Goal: Information Seeking & Learning: Compare options

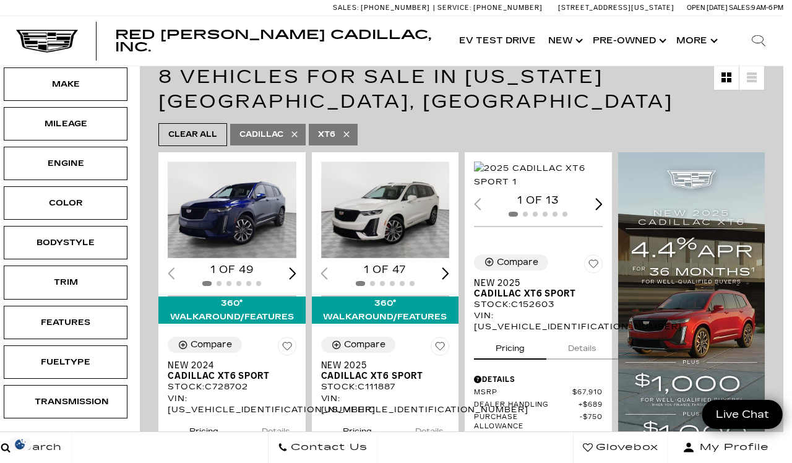
scroll to position [226, 9]
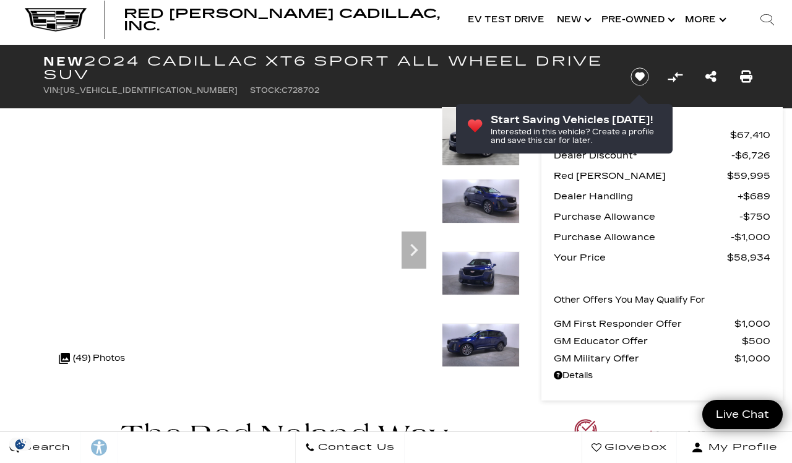
click at [416, 257] on icon "Next" at bounding box center [413, 250] width 25 height 25
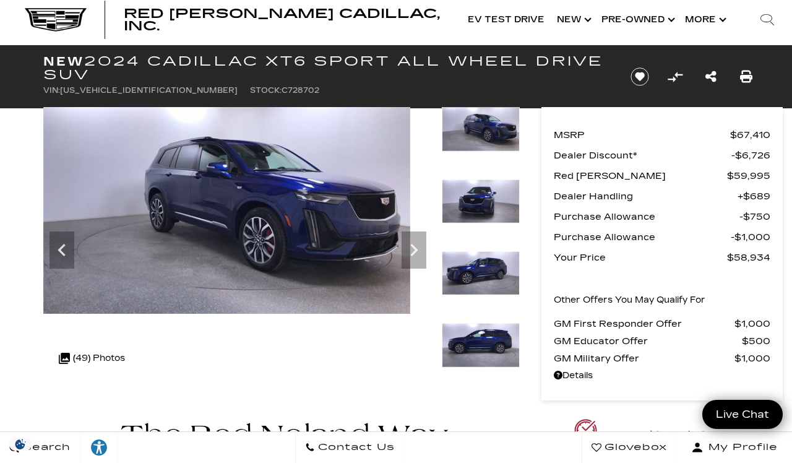
click at [411, 254] on icon "Next" at bounding box center [413, 250] width 25 height 25
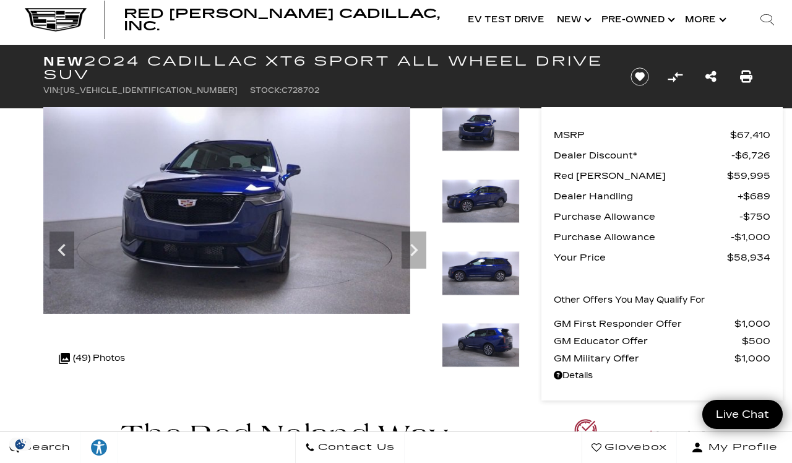
click at [410, 252] on icon "Next" at bounding box center [413, 250] width 25 height 25
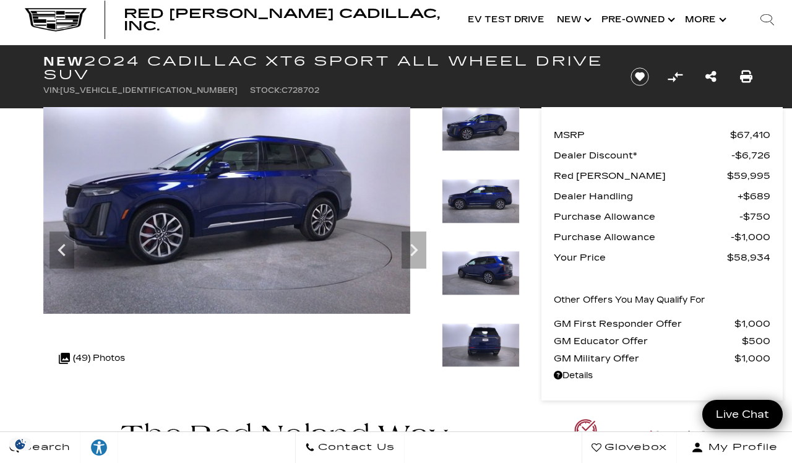
click at [407, 252] on icon "Next" at bounding box center [413, 250] width 25 height 25
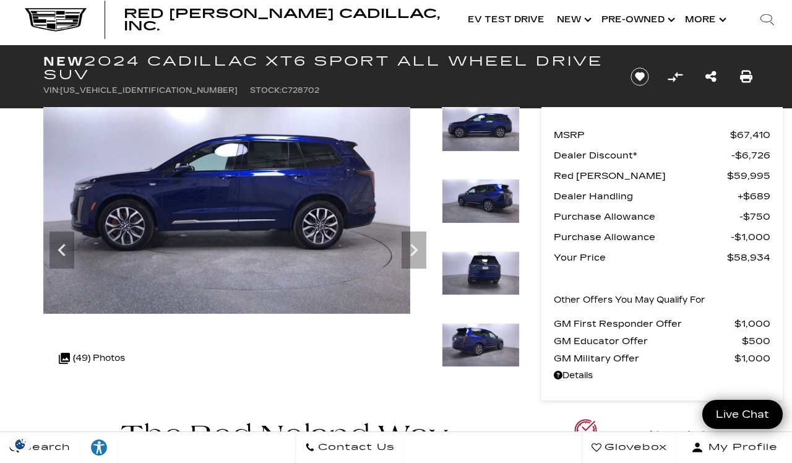
click at [395, 255] on img at bounding box center [226, 210] width 367 height 207
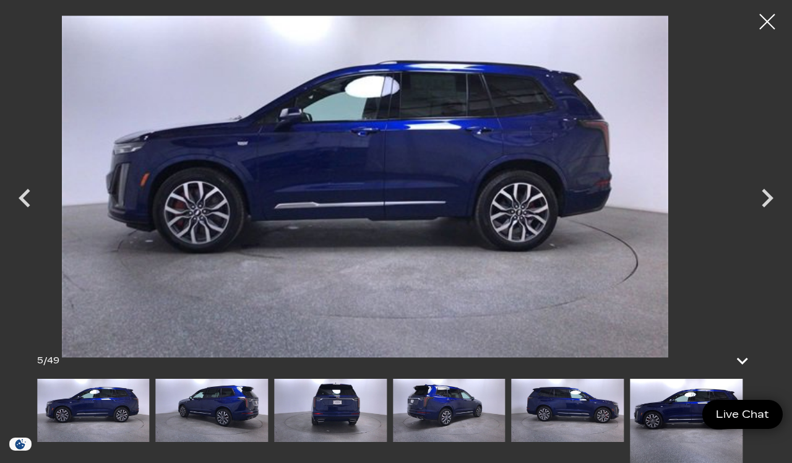
click at [766, 217] on icon "Next" at bounding box center [767, 197] width 37 height 37
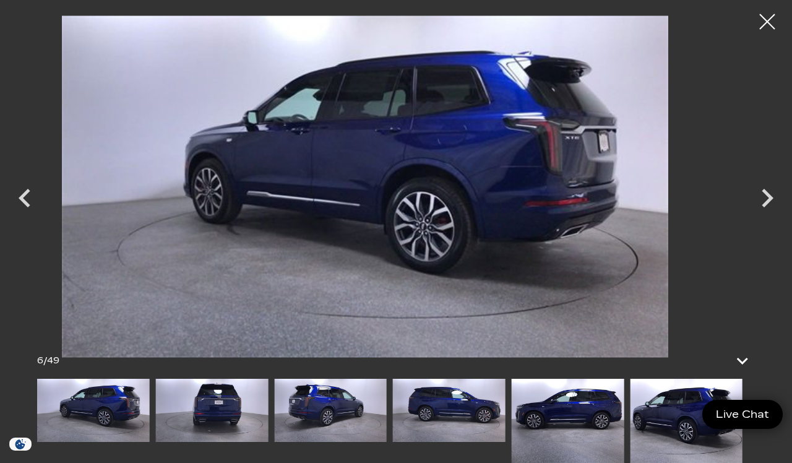
click at [761, 217] on icon "Next" at bounding box center [767, 197] width 37 height 37
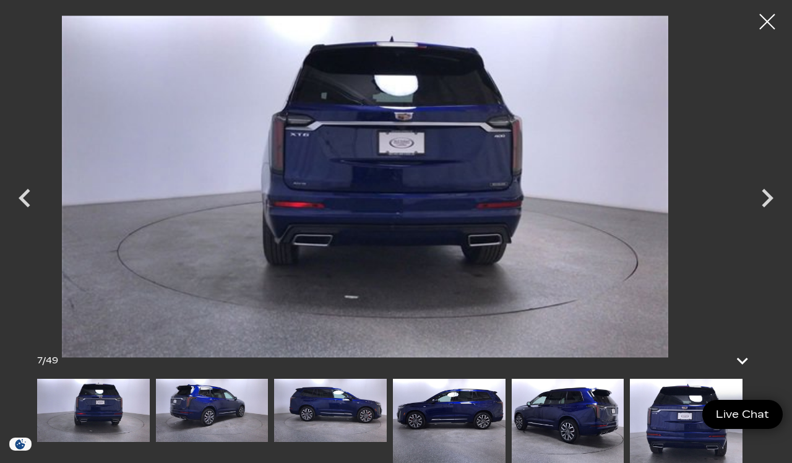
click at [751, 217] on icon "Next" at bounding box center [767, 197] width 37 height 37
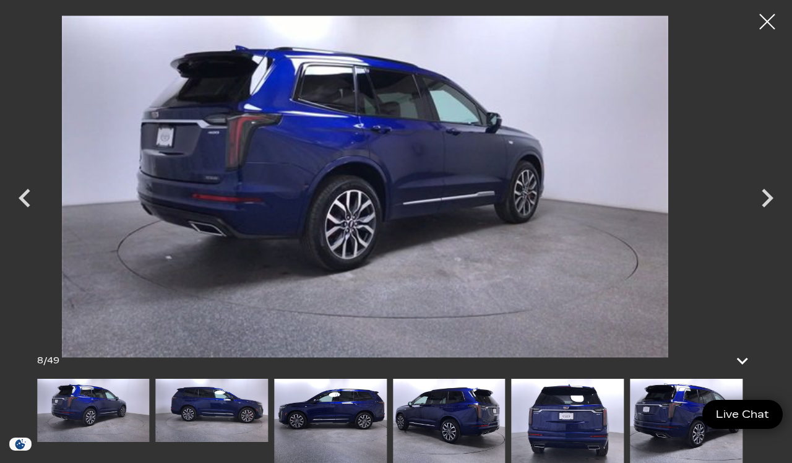
click at [751, 217] on icon "Next" at bounding box center [767, 197] width 37 height 37
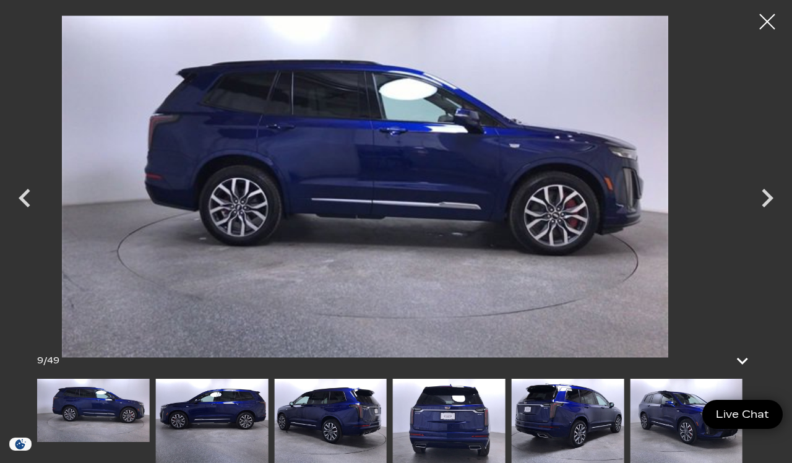
click at [759, 217] on icon "Next" at bounding box center [767, 197] width 37 height 37
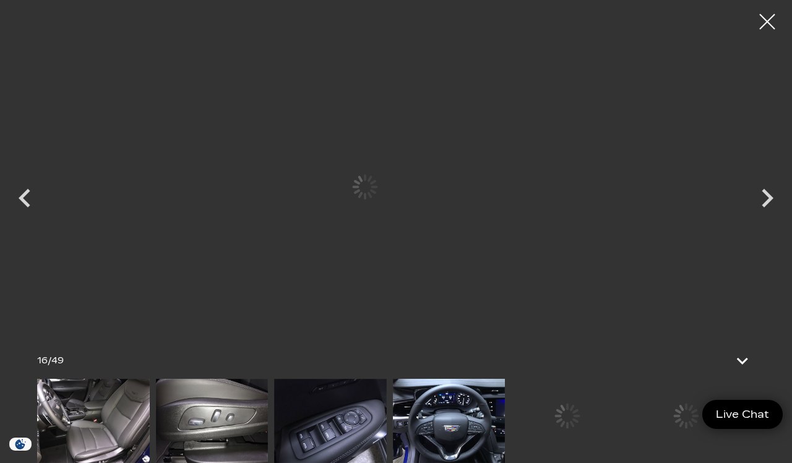
click at [268, 462] on img at bounding box center [212, 421] width 113 height 84
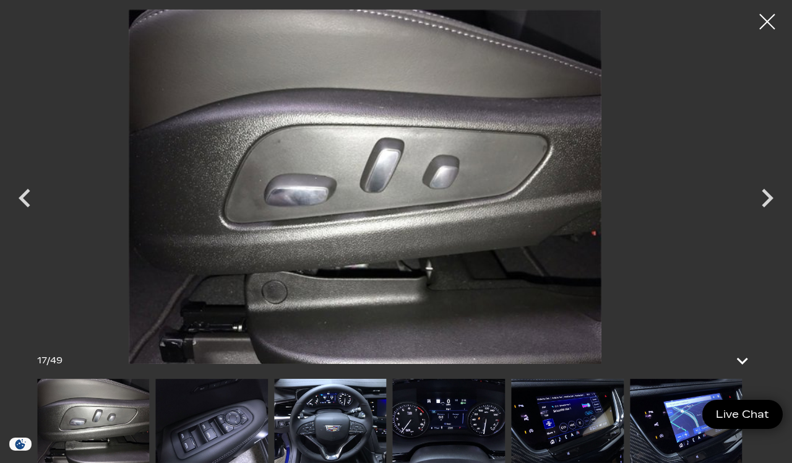
click at [274, 462] on img at bounding box center [330, 421] width 113 height 84
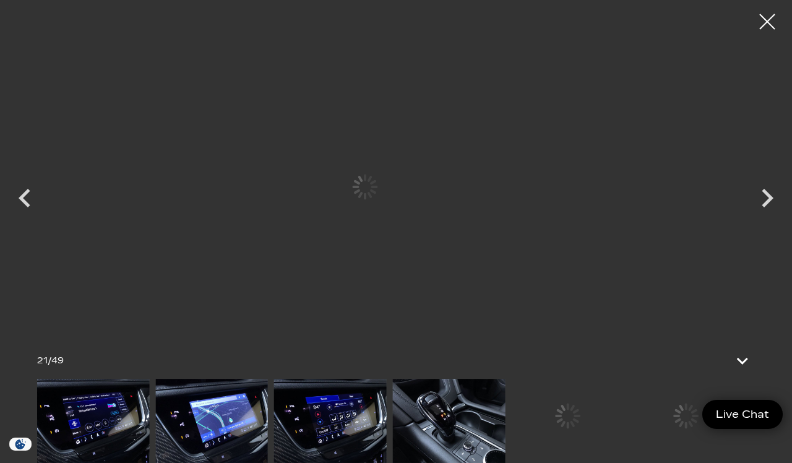
click at [268, 462] on img at bounding box center [211, 421] width 113 height 84
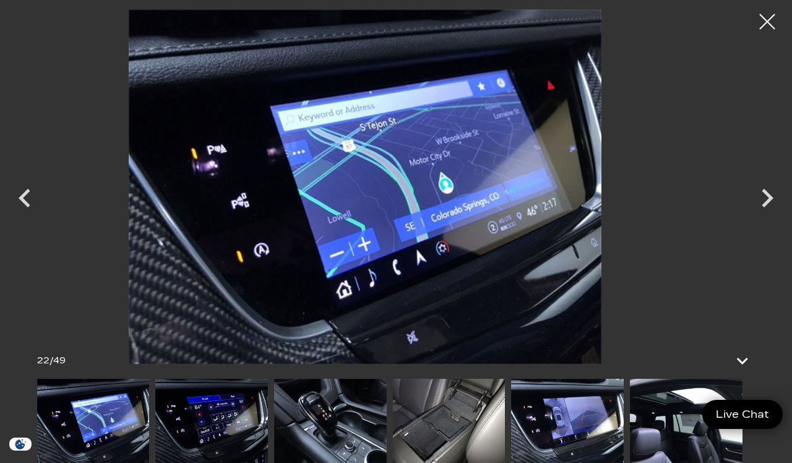
click at [274, 462] on img at bounding box center [330, 421] width 113 height 84
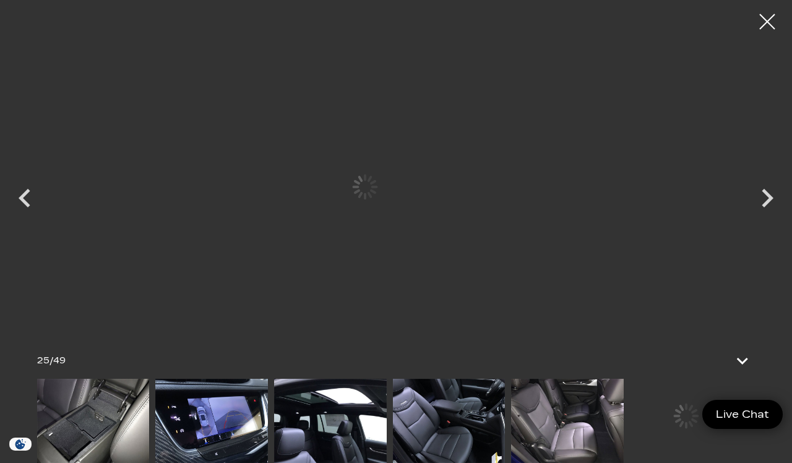
click at [241, 462] on img at bounding box center [211, 421] width 113 height 84
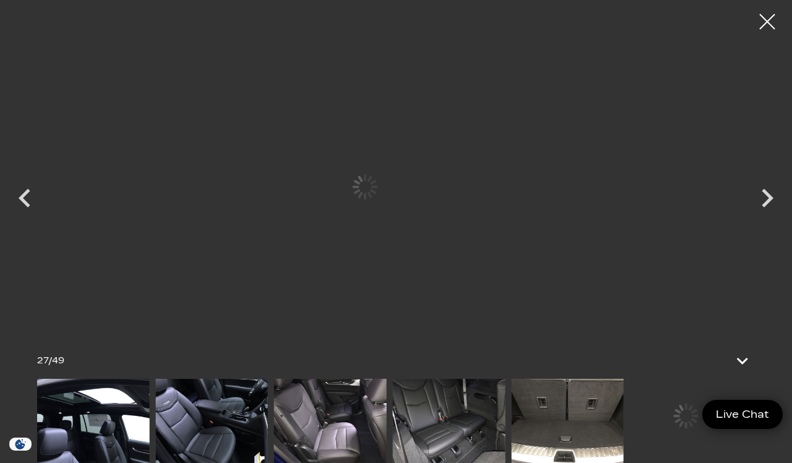
click at [251, 462] on img at bounding box center [211, 421] width 113 height 84
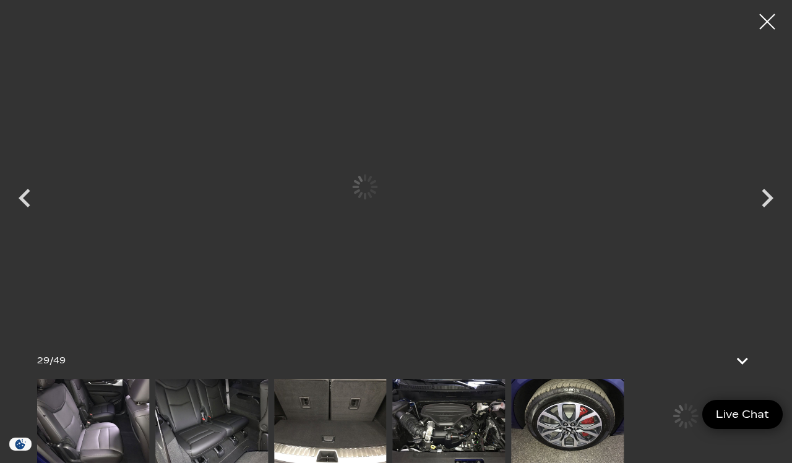
click at [258, 462] on img at bounding box center [211, 421] width 113 height 84
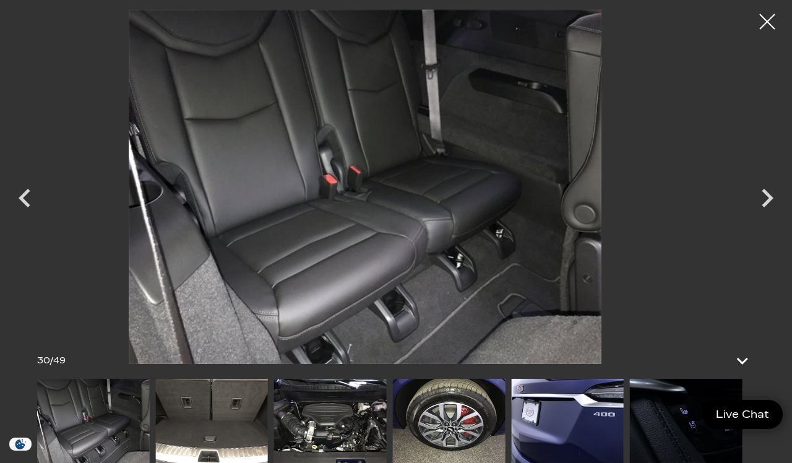
click at [274, 462] on img at bounding box center [330, 421] width 113 height 84
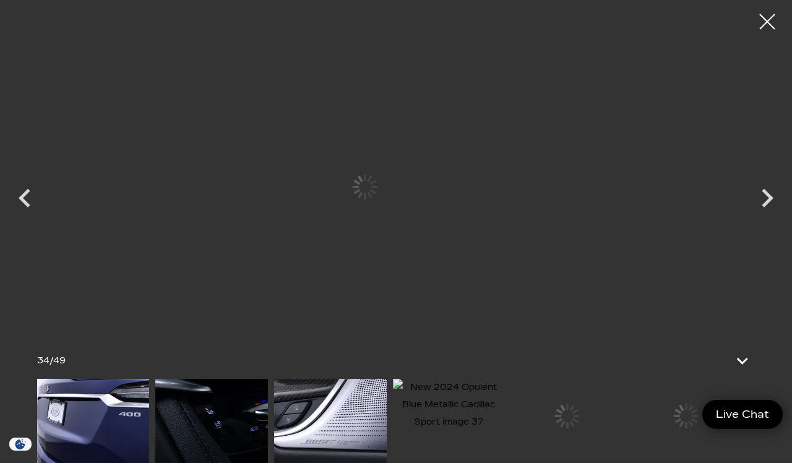
click at [259, 462] on img at bounding box center [211, 421] width 113 height 84
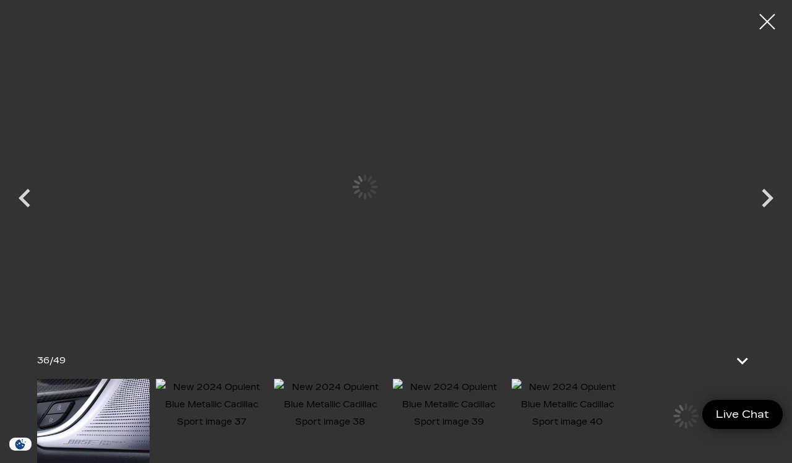
click at [256, 431] on img at bounding box center [211, 405] width 113 height 52
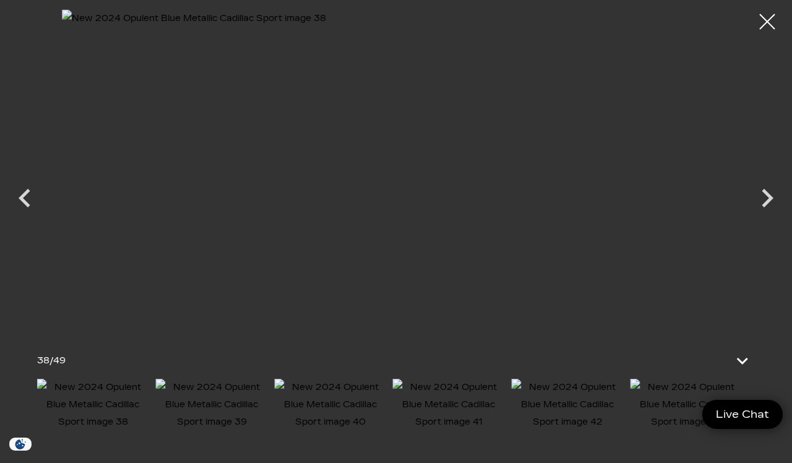
click at [755, 26] on div at bounding box center [767, 21] width 31 height 31
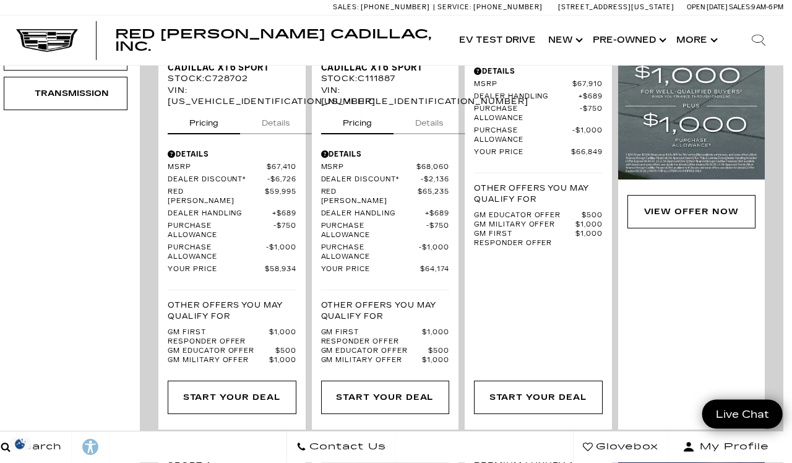
scroll to position [536, 9]
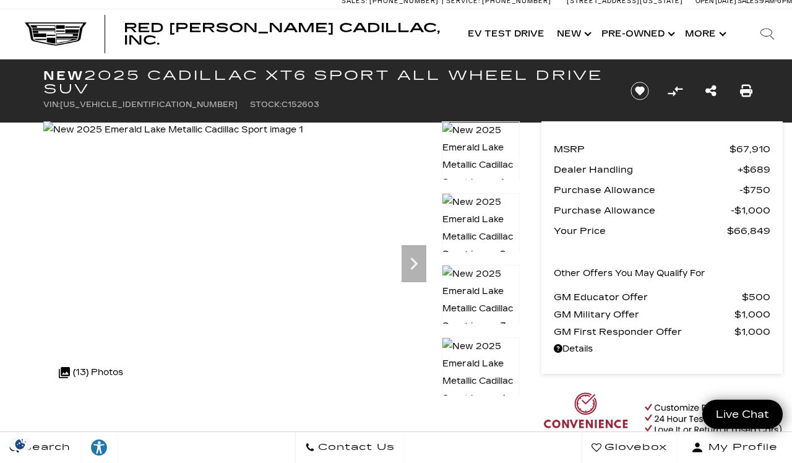
click at [411, 269] on icon "Next" at bounding box center [413, 263] width 7 height 12
click at [410, 270] on icon "Next" at bounding box center [413, 263] width 25 height 25
click at [407, 270] on icon "Next" at bounding box center [413, 263] width 25 height 25
click at [305, 139] on img at bounding box center [174, 129] width 262 height 17
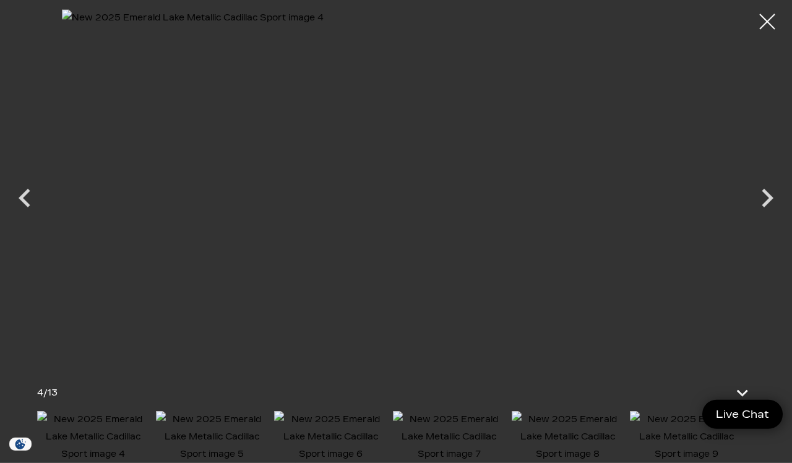
click at [771, 194] on icon "Next" at bounding box center [767, 197] width 37 height 37
click at [753, 204] on icon "Next" at bounding box center [767, 197] width 37 height 37
click at [758, 199] on icon "Next" at bounding box center [767, 197] width 37 height 37
click at [760, 197] on icon "Next" at bounding box center [767, 197] width 37 height 37
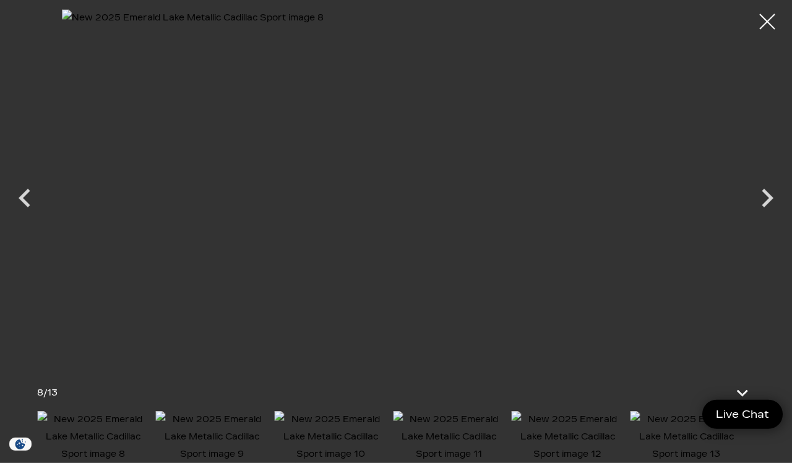
click at [760, 197] on icon "Next" at bounding box center [767, 197] width 37 height 37
click at [758, 199] on icon "Next" at bounding box center [767, 197] width 37 height 37
click at [769, 192] on icon "Next" at bounding box center [767, 197] width 37 height 37
click at [765, 196] on icon "Next" at bounding box center [767, 197] width 37 height 37
click at [763, 194] on icon "Next" at bounding box center [767, 197] width 37 height 37
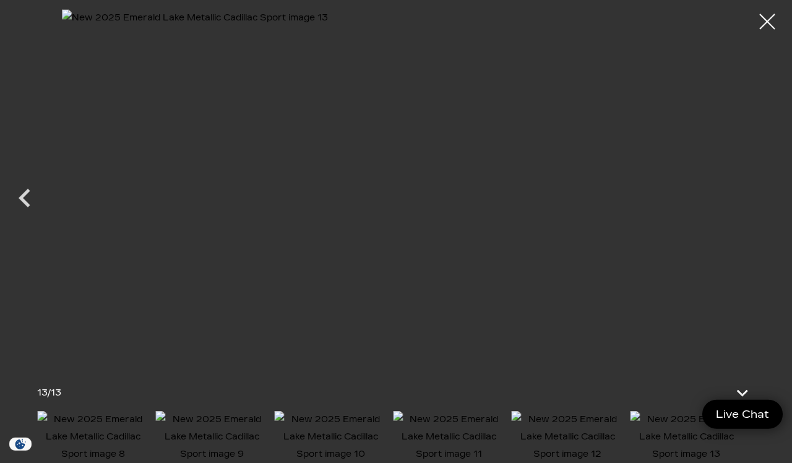
click at [765, 22] on div at bounding box center [767, 21] width 31 height 31
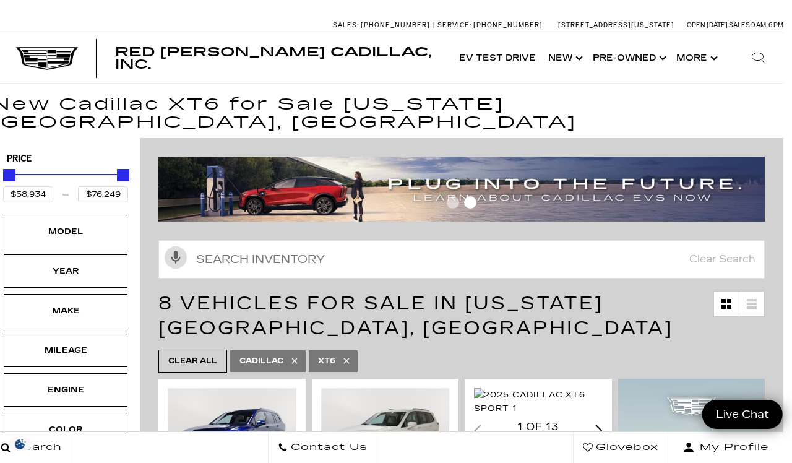
scroll to position [0, 9]
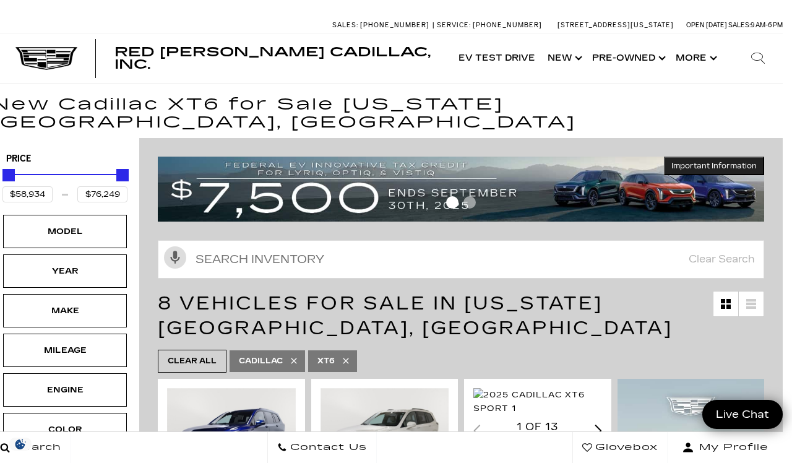
click at [570, 59] on link "Show New" at bounding box center [563, 57] width 45 height 49
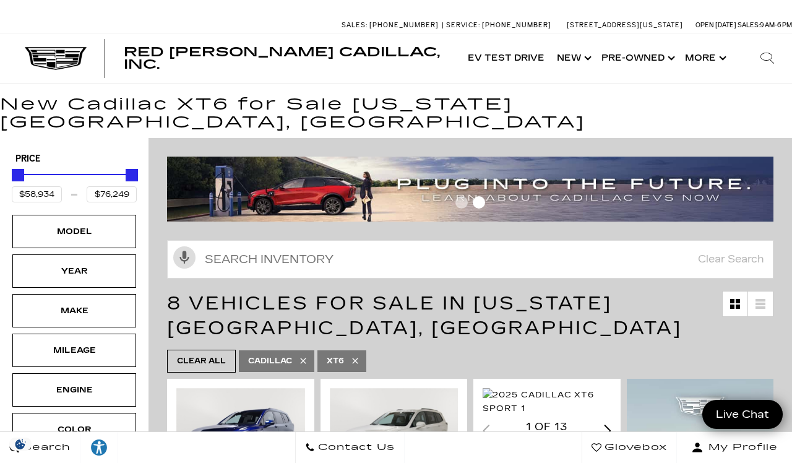
click at [560, 52] on link "Show New" at bounding box center [573, 57] width 45 height 49
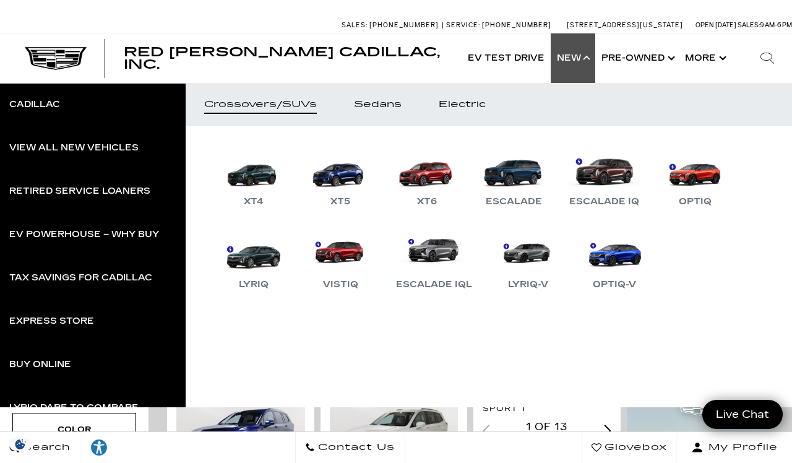
click at [347, 173] on link "XT5" at bounding box center [340, 177] width 74 height 64
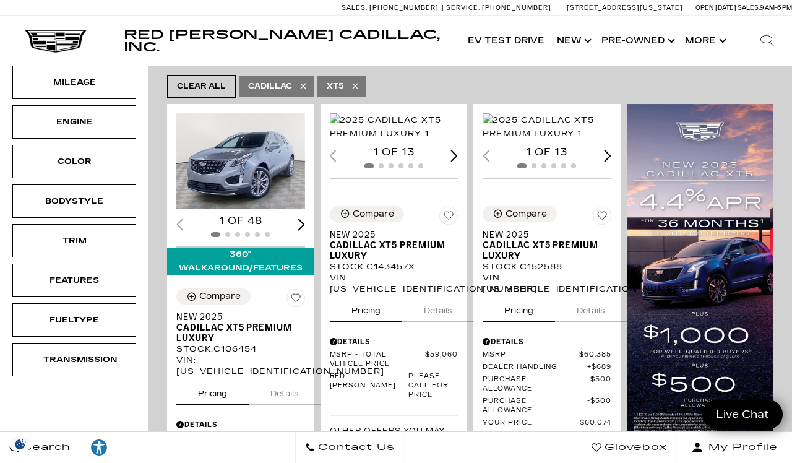
scroll to position [214, 0]
click at [252, 189] on img "1 / 2" at bounding box center [240, 161] width 129 height 97
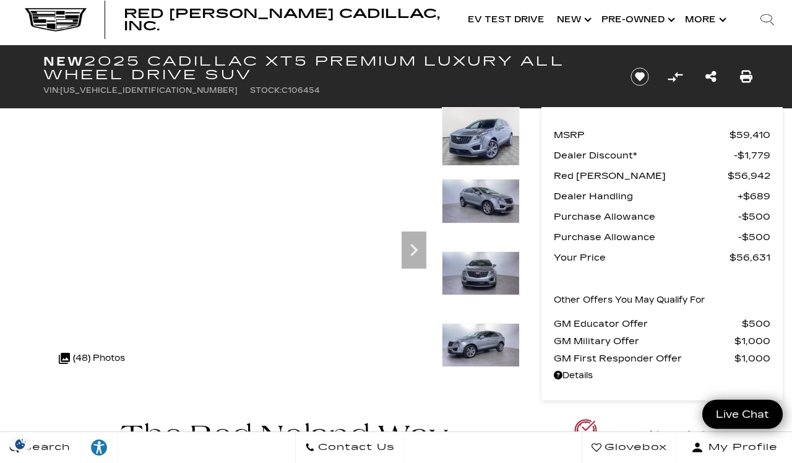
click at [410, 247] on icon "Next" at bounding box center [413, 250] width 25 height 25
click at [409, 253] on icon "Next" at bounding box center [413, 250] width 25 height 25
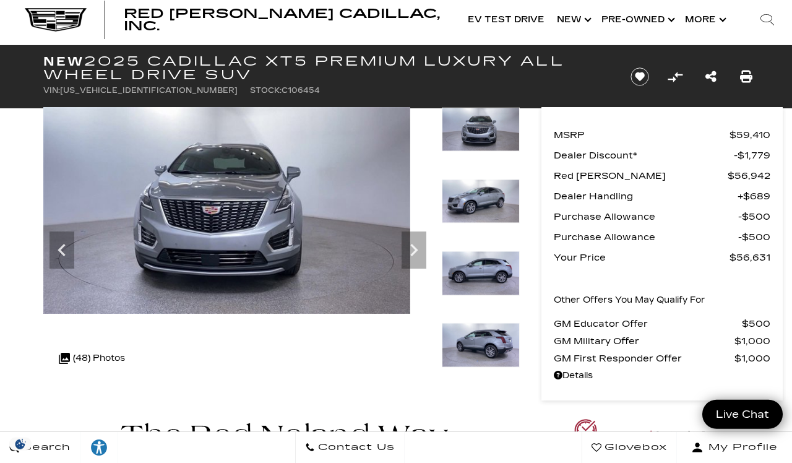
click at [411, 249] on icon "Next" at bounding box center [413, 250] width 25 height 25
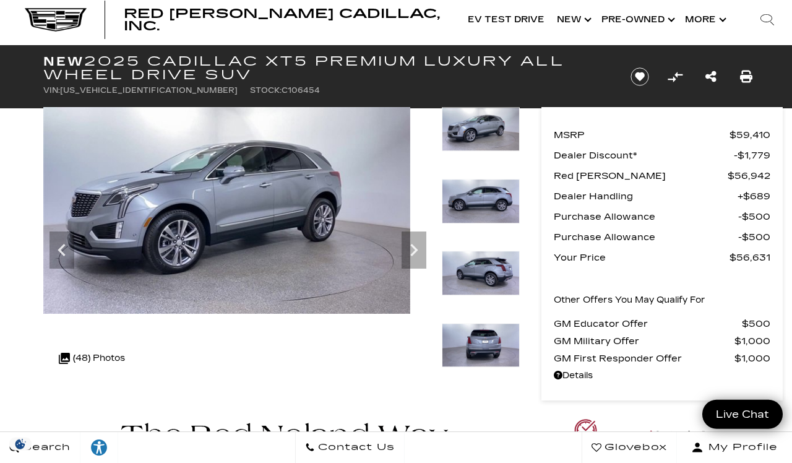
click at [411, 246] on icon "Next" at bounding box center [413, 250] width 25 height 25
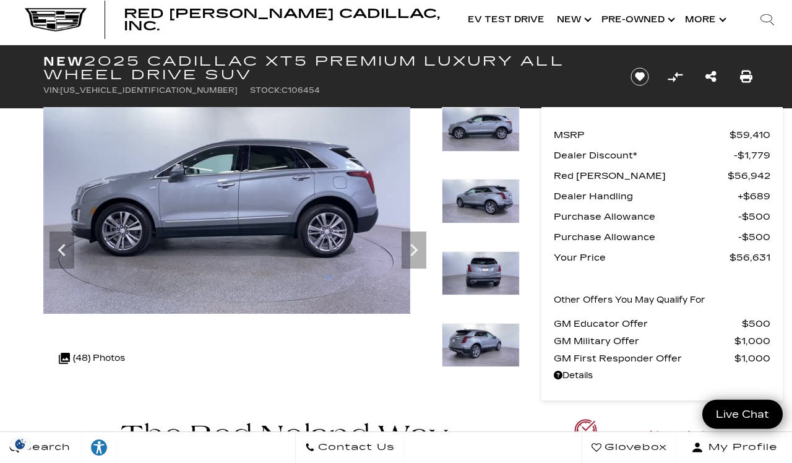
click at [412, 256] on icon "Next" at bounding box center [413, 250] width 25 height 25
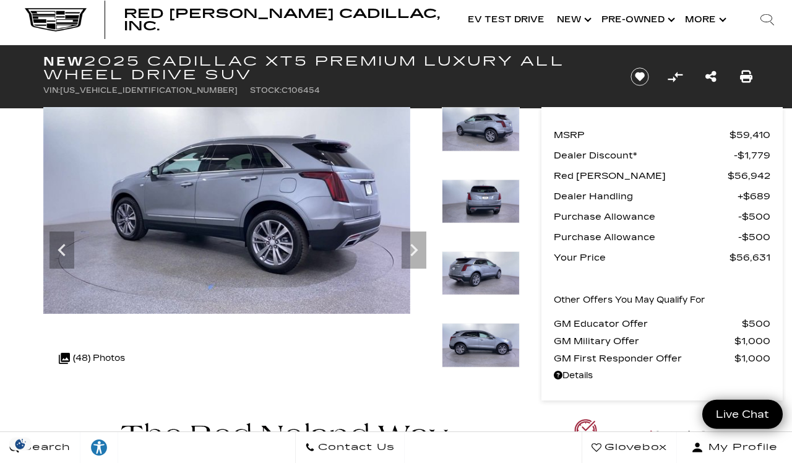
click at [416, 253] on icon "Next" at bounding box center [413, 250] width 25 height 25
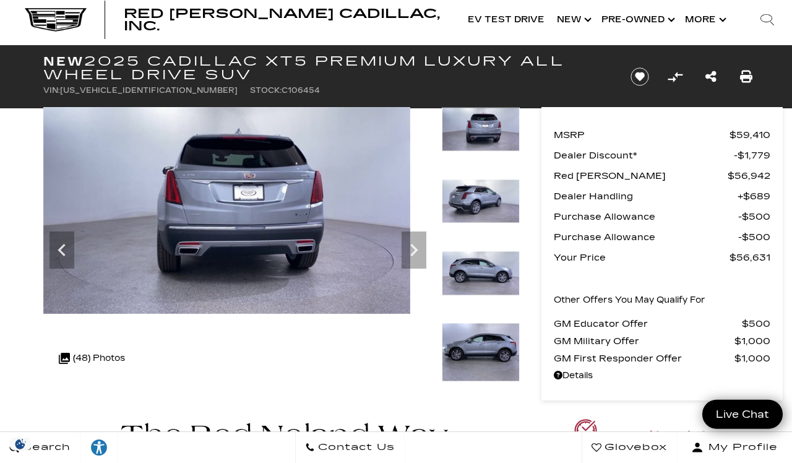
click at [411, 254] on icon "Next" at bounding box center [413, 250] width 25 height 25
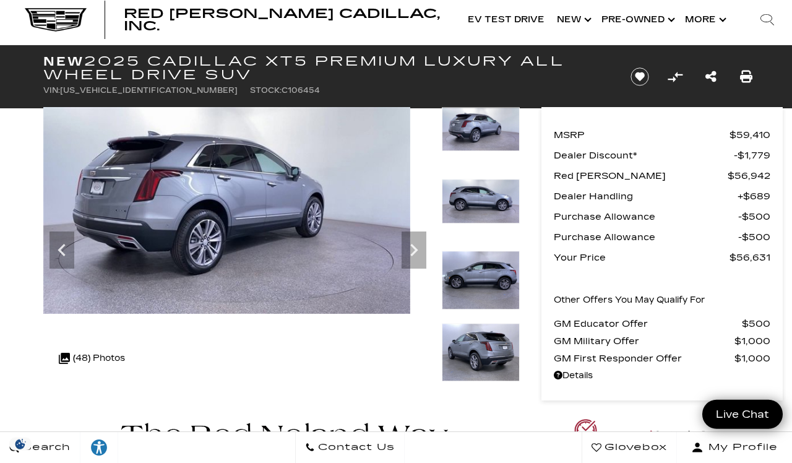
click at [410, 251] on icon "Next" at bounding box center [413, 250] width 25 height 25
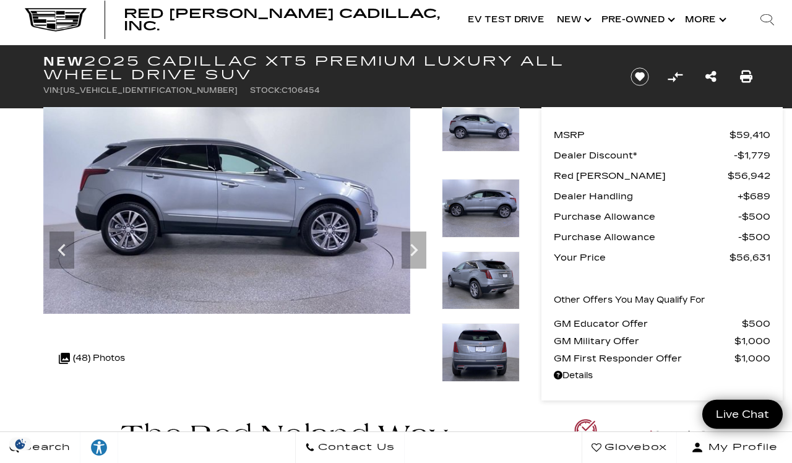
click at [418, 249] on icon "Next" at bounding box center [413, 250] width 7 height 12
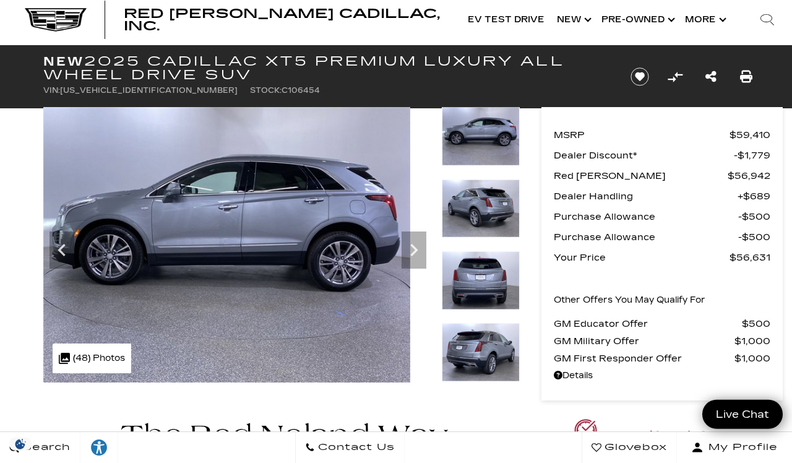
click at [406, 253] on icon "Next" at bounding box center [413, 250] width 25 height 25
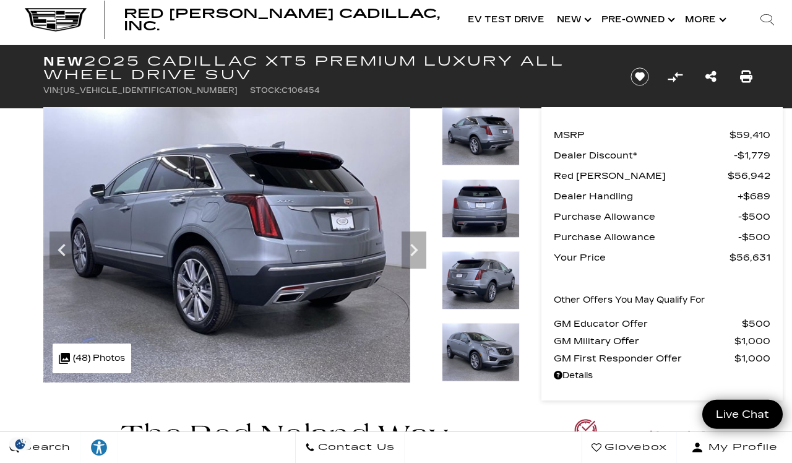
click at [405, 254] on icon "Next" at bounding box center [413, 250] width 25 height 25
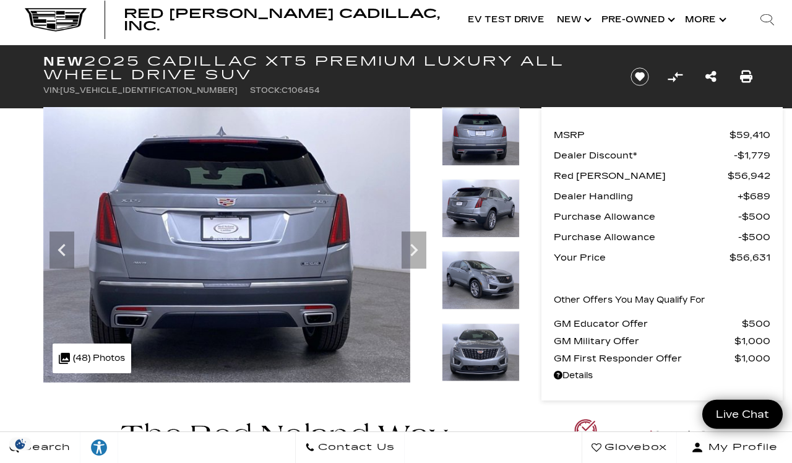
click at [405, 249] on icon "Next" at bounding box center [413, 250] width 25 height 25
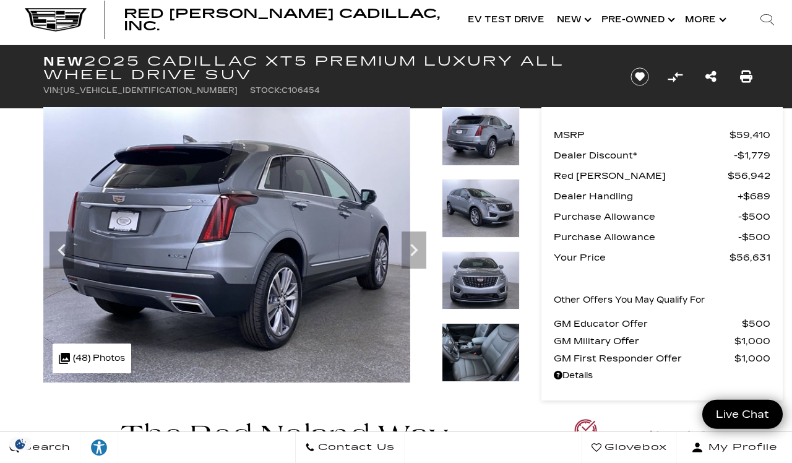
click at [409, 238] on icon "Next" at bounding box center [413, 250] width 25 height 25
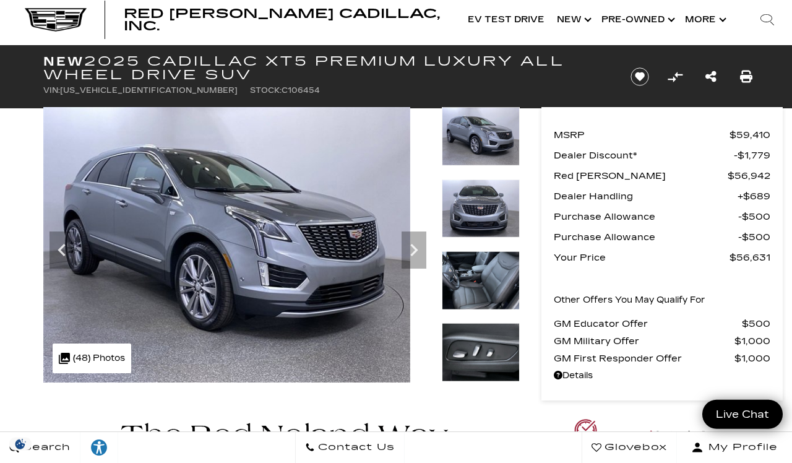
click at [402, 255] on icon "Next" at bounding box center [413, 250] width 25 height 25
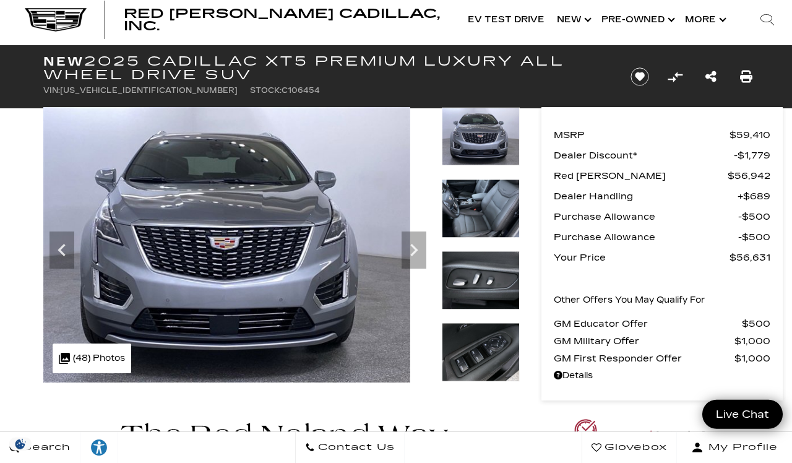
click at [403, 257] on icon "Next" at bounding box center [413, 250] width 25 height 25
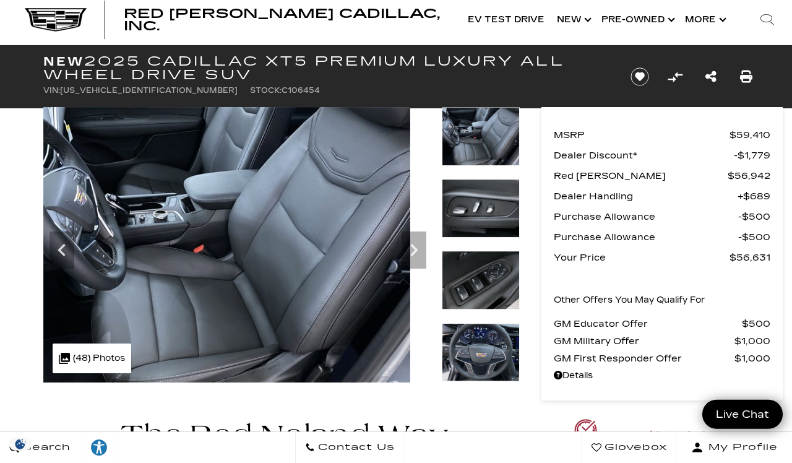
click at [404, 259] on icon "Next" at bounding box center [413, 250] width 25 height 25
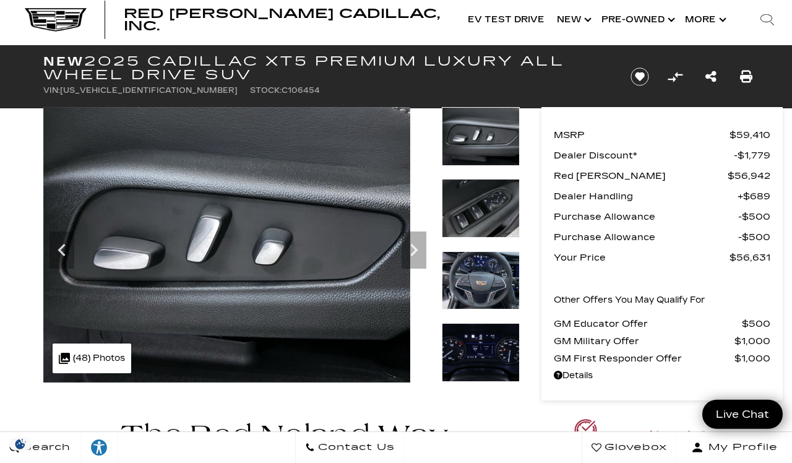
click at [403, 258] on icon "Next" at bounding box center [413, 250] width 25 height 25
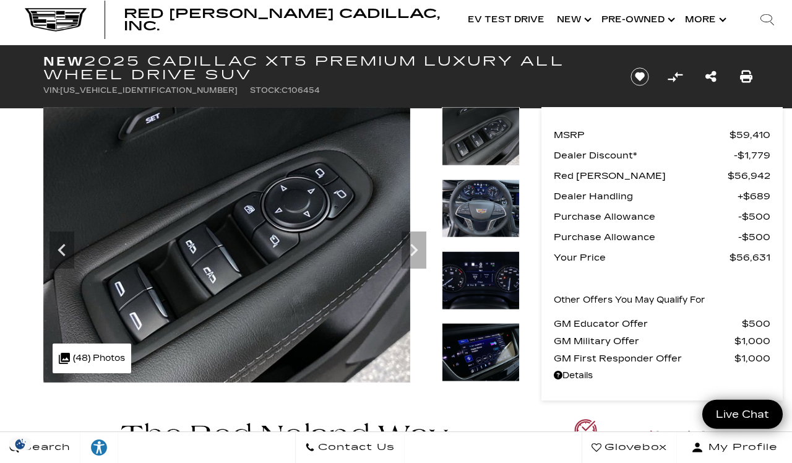
click at [402, 265] on div "Next" at bounding box center [413, 249] width 25 height 37
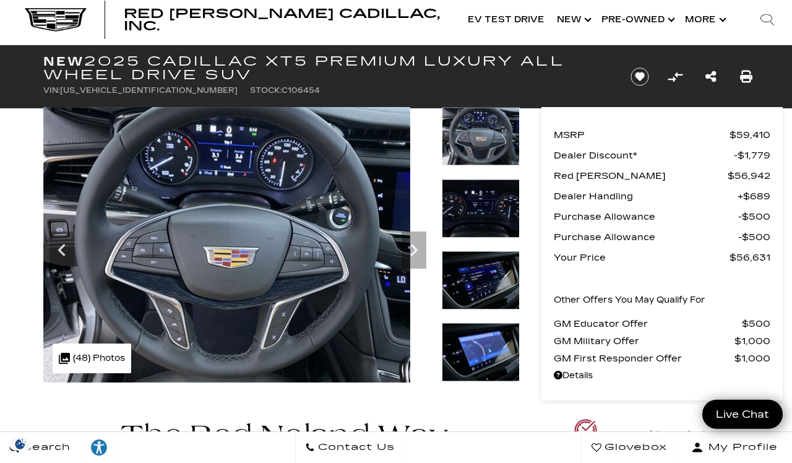
click at [404, 254] on icon "Next" at bounding box center [413, 250] width 25 height 25
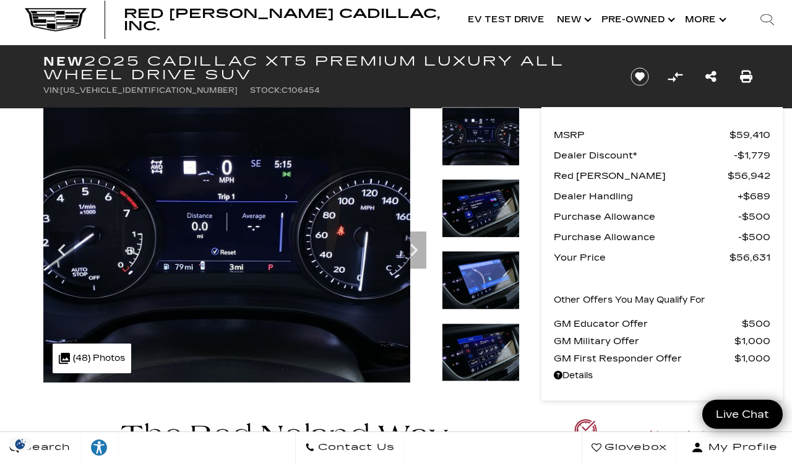
click at [404, 260] on icon "Next" at bounding box center [413, 250] width 25 height 25
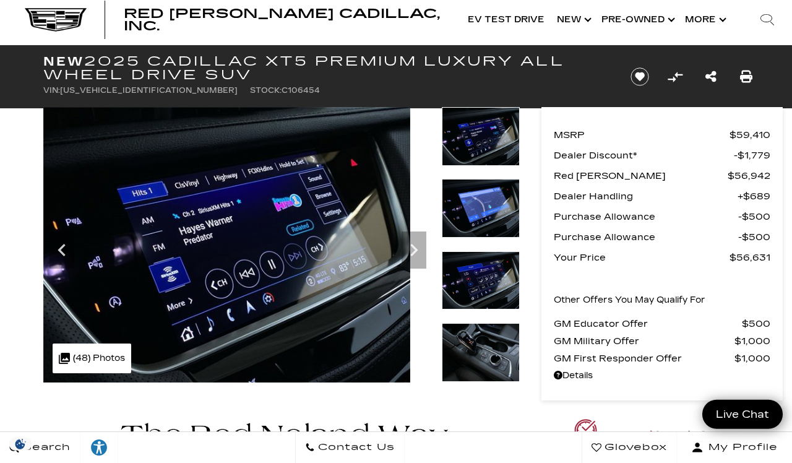
click at [407, 253] on icon "Next" at bounding box center [413, 250] width 25 height 25
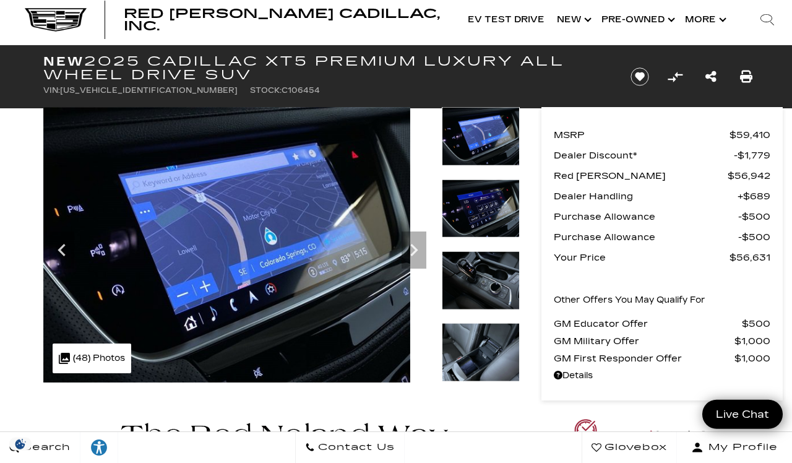
click at [410, 247] on icon "Next" at bounding box center [413, 250] width 25 height 25
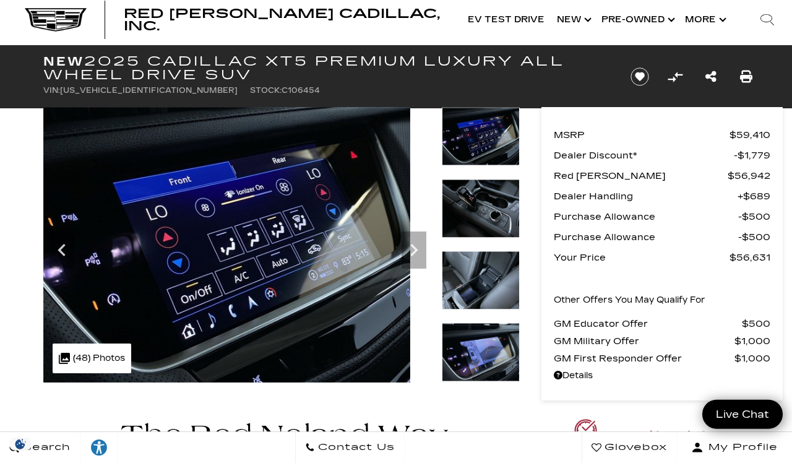
click at [405, 264] on div "Next" at bounding box center [413, 249] width 25 height 37
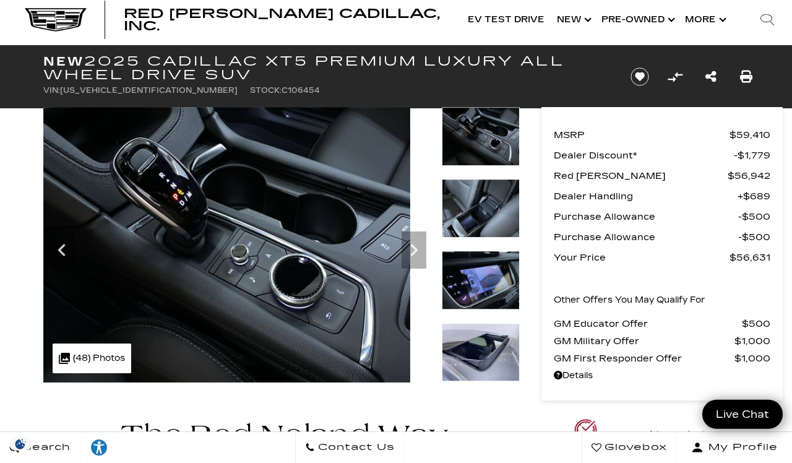
click at [402, 252] on icon "Next" at bounding box center [413, 250] width 25 height 25
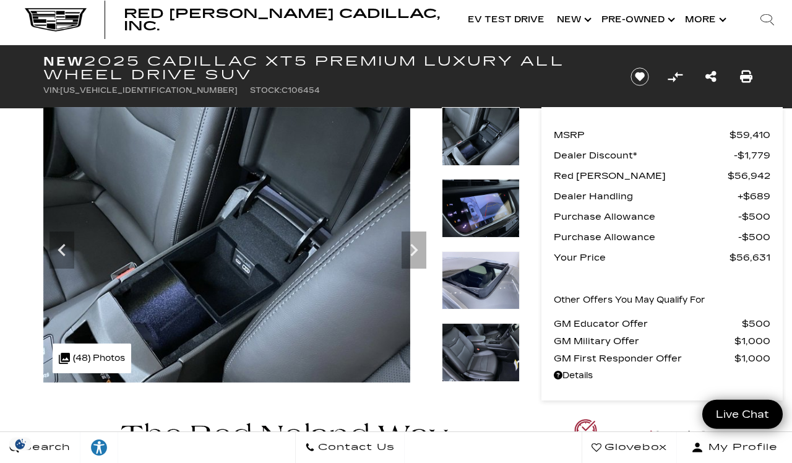
click at [405, 251] on icon "Next" at bounding box center [413, 250] width 25 height 25
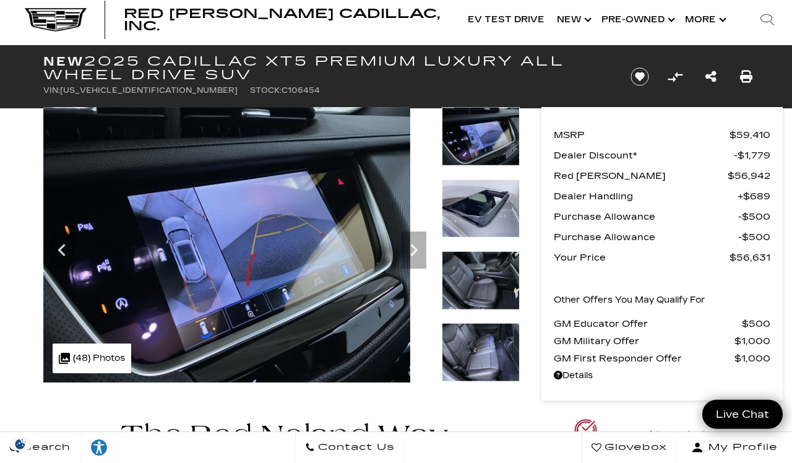
click at [401, 251] on icon "Next" at bounding box center [413, 250] width 25 height 25
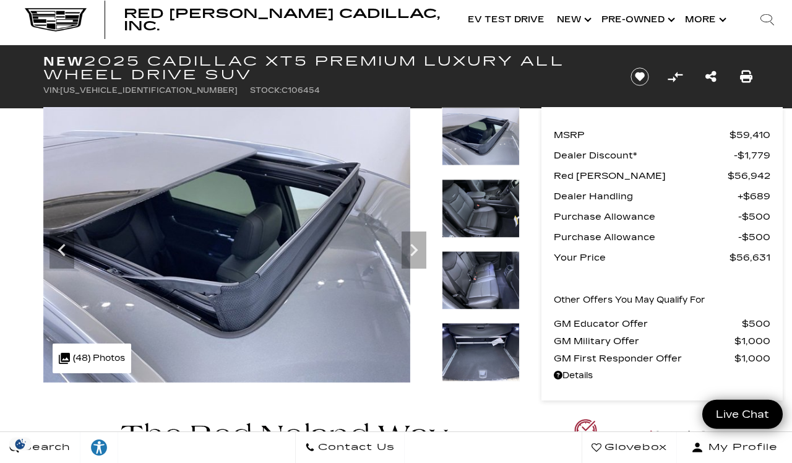
click at [401, 239] on icon "Next" at bounding box center [413, 250] width 25 height 25
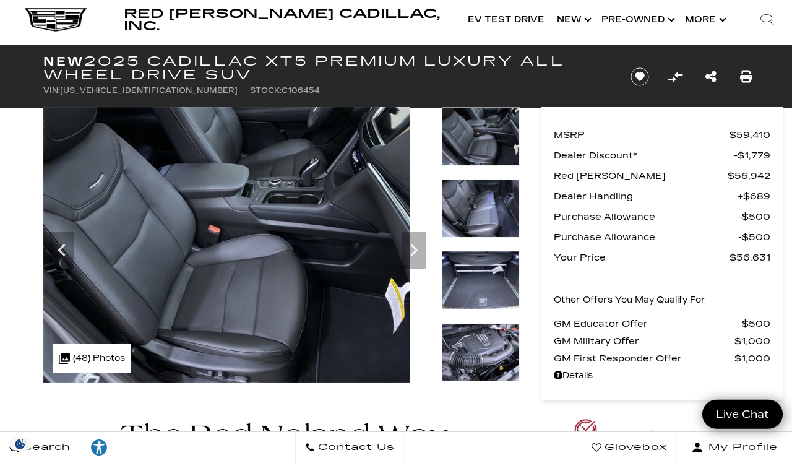
click at [411, 240] on icon "Next" at bounding box center [413, 250] width 25 height 25
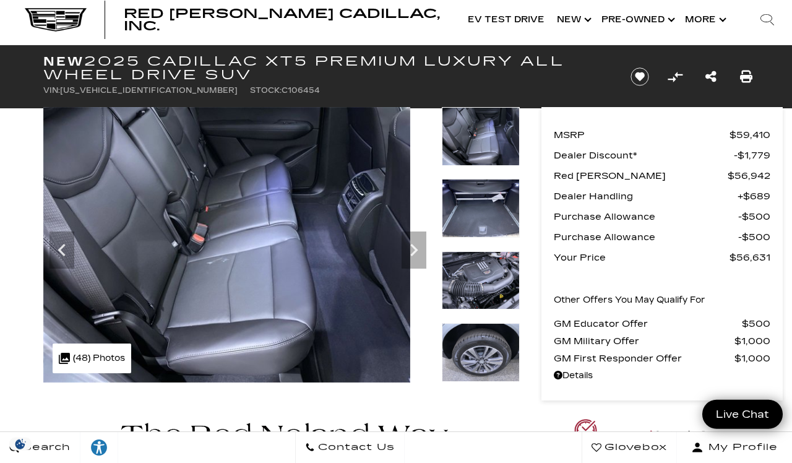
click at [58, 242] on icon "Previous" at bounding box center [61, 250] width 25 height 25
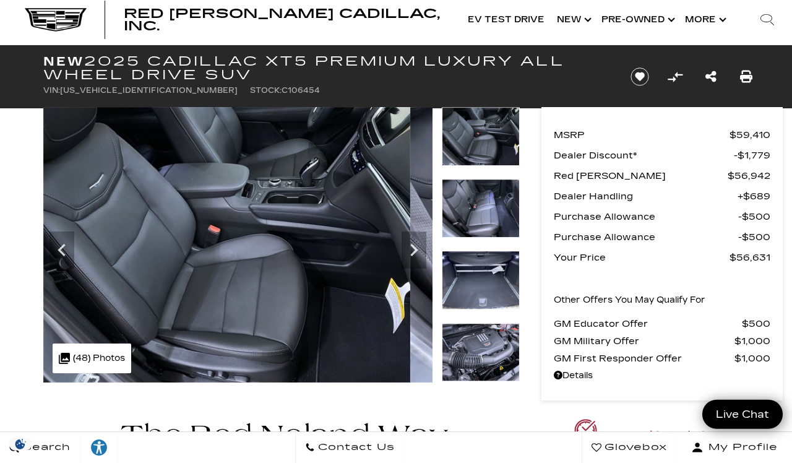
click at [418, 241] on icon "Next" at bounding box center [413, 250] width 25 height 25
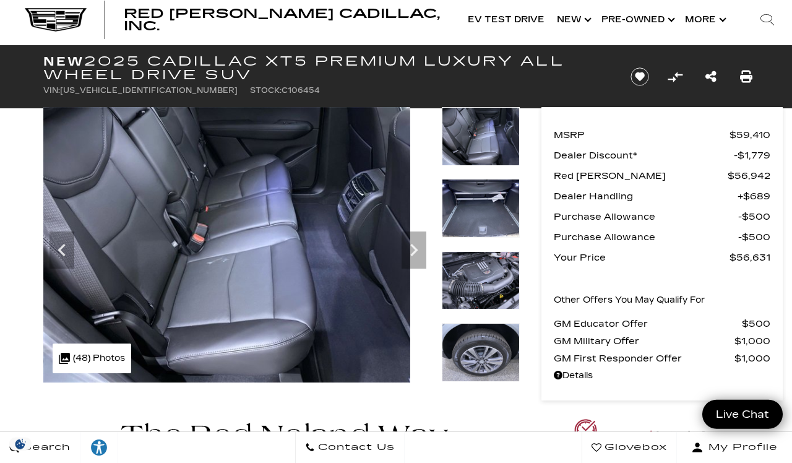
click at [411, 252] on icon "Next" at bounding box center [413, 250] width 25 height 25
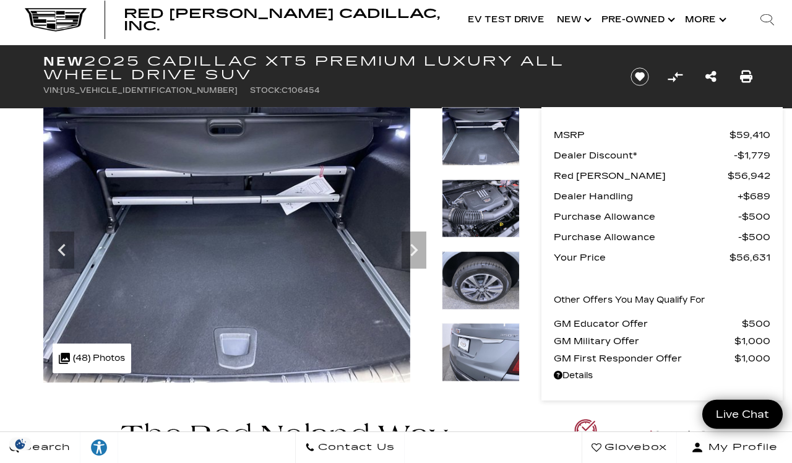
click at [411, 253] on icon "Next" at bounding box center [413, 250] width 7 height 12
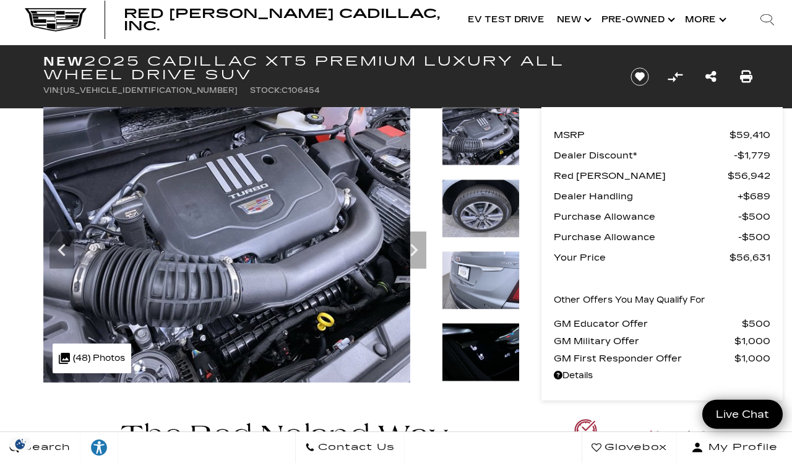
click at [420, 259] on icon "Next" at bounding box center [413, 250] width 25 height 25
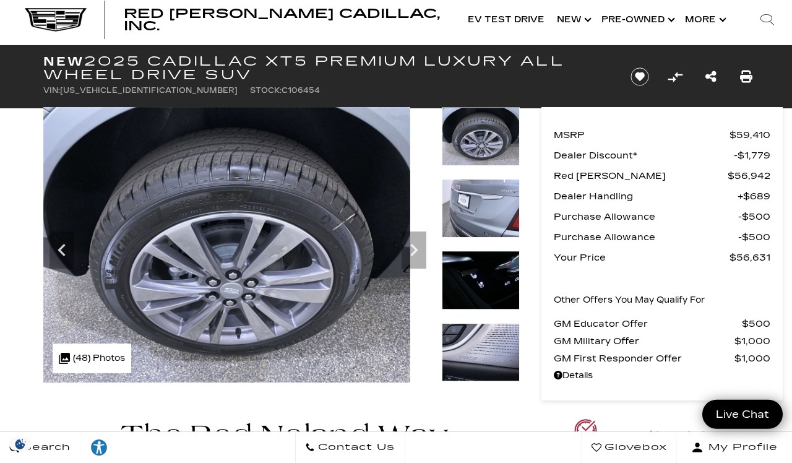
click at [424, 251] on icon "Next" at bounding box center [413, 250] width 25 height 25
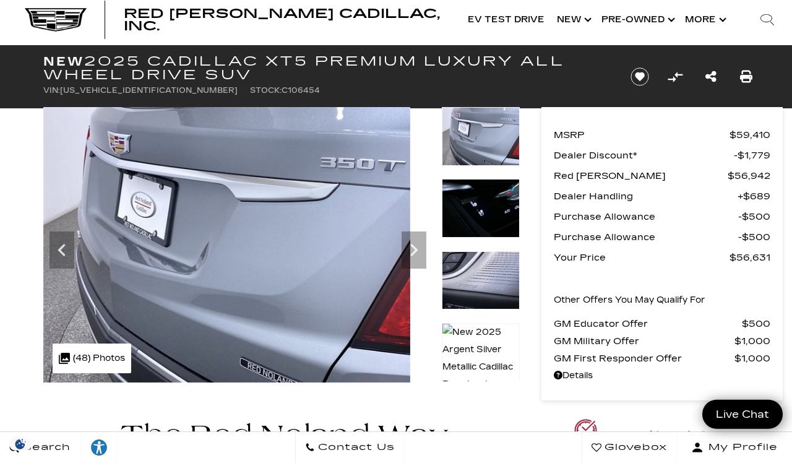
click at [411, 242] on icon "Next" at bounding box center [413, 250] width 25 height 25
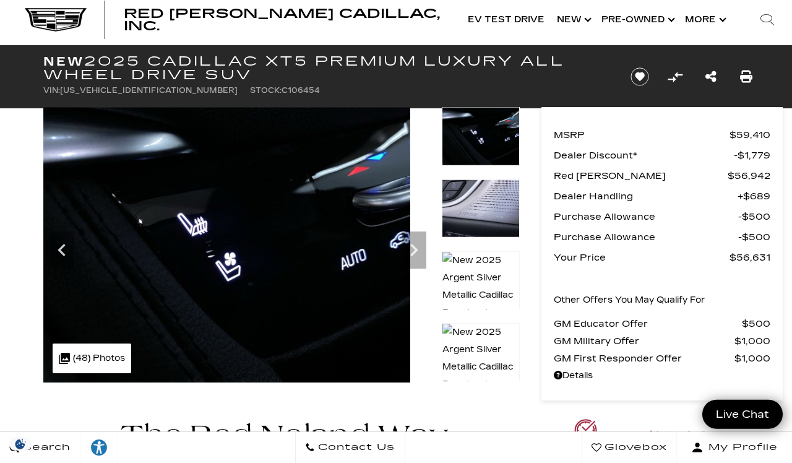
click at [416, 252] on icon "Next" at bounding box center [413, 250] width 25 height 25
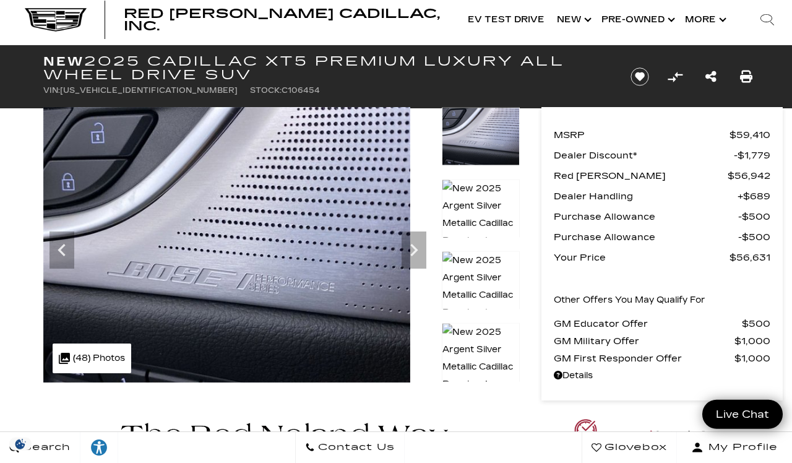
click at [418, 251] on icon "Next" at bounding box center [413, 250] width 25 height 25
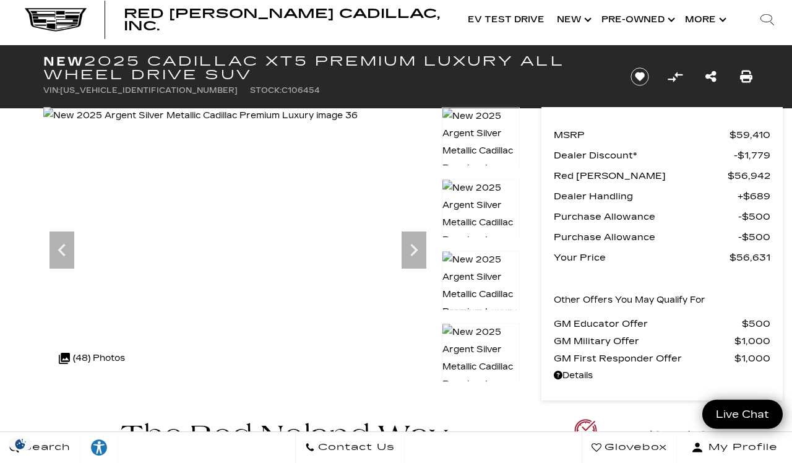
click at [413, 252] on icon "Next" at bounding box center [413, 250] width 7 height 12
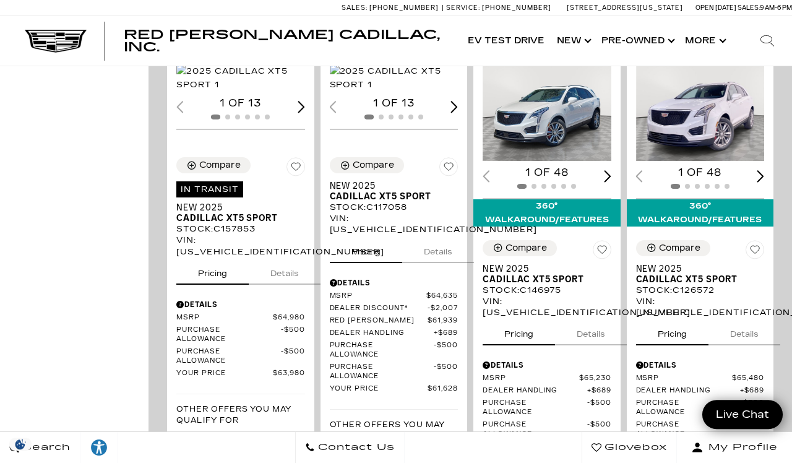
scroll to position [1439, 0]
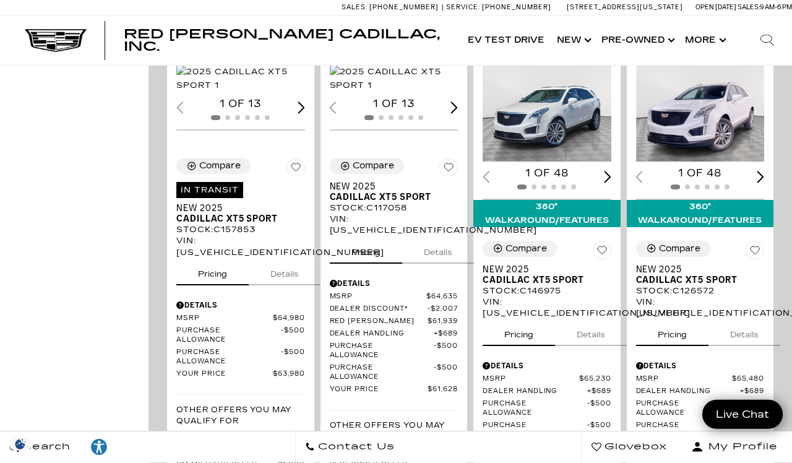
click at [409, 92] on img "1 / 2" at bounding box center [394, 78] width 129 height 27
click at [399, 92] on img "1 / 2" at bounding box center [394, 78] width 129 height 27
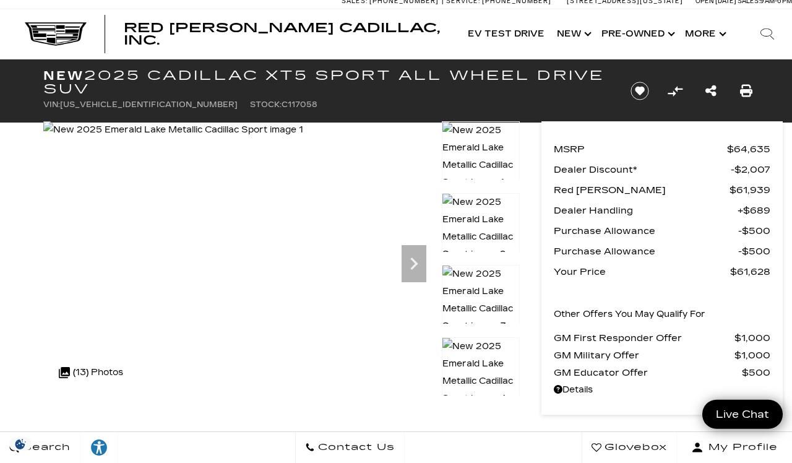
click at [416, 252] on icon "Next" at bounding box center [413, 263] width 25 height 25
click at [407, 264] on icon "Next" at bounding box center [413, 263] width 25 height 25
click at [401, 263] on icon "Next" at bounding box center [413, 263] width 25 height 25
click at [422, 263] on icon "Next" at bounding box center [413, 263] width 25 height 25
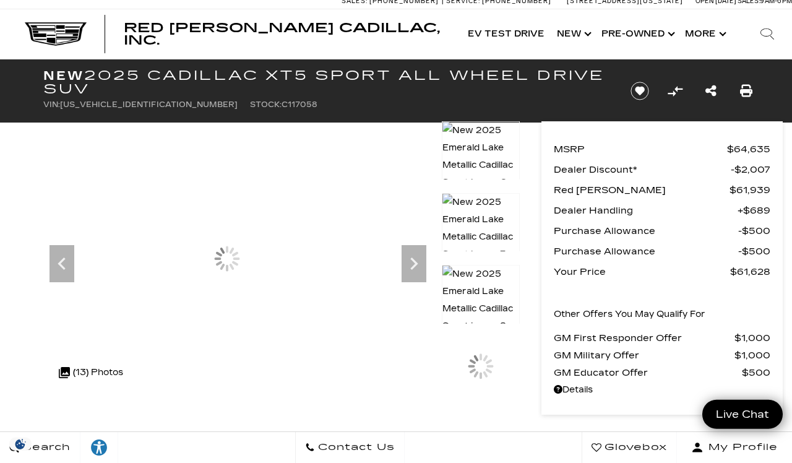
click at [410, 273] on div at bounding box center [226, 258] width 367 height 275
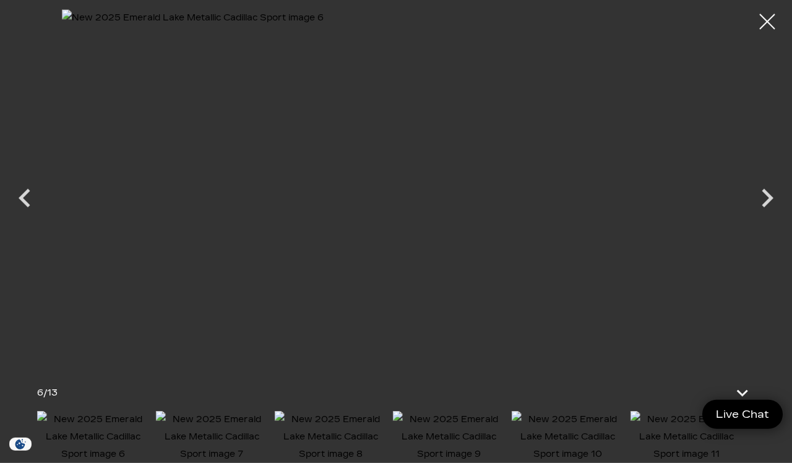
click at [757, 199] on icon "Next" at bounding box center [767, 197] width 37 height 37
click at [753, 195] on icon "Next" at bounding box center [767, 197] width 37 height 37
click at [759, 195] on icon "Next" at bounding box center [767, 197] width 37 height 37
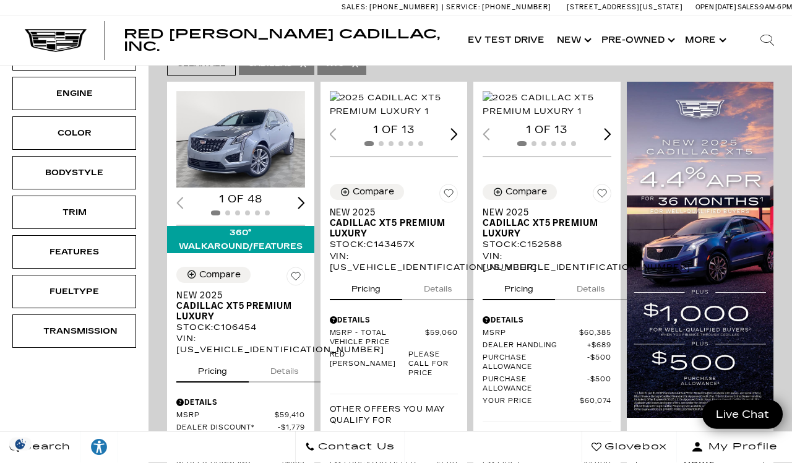
scroll to position [243, 0]
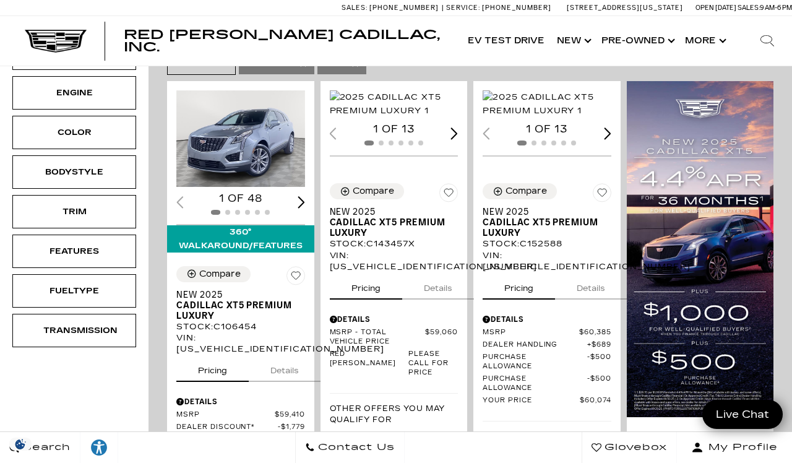
click at [553, 118] on img "1 / 2" at bounding box center [547, 103] width 129 height 27
click at [548, 90] on img "1 / 2" at bounding box center [547, 103] width 129 height 27
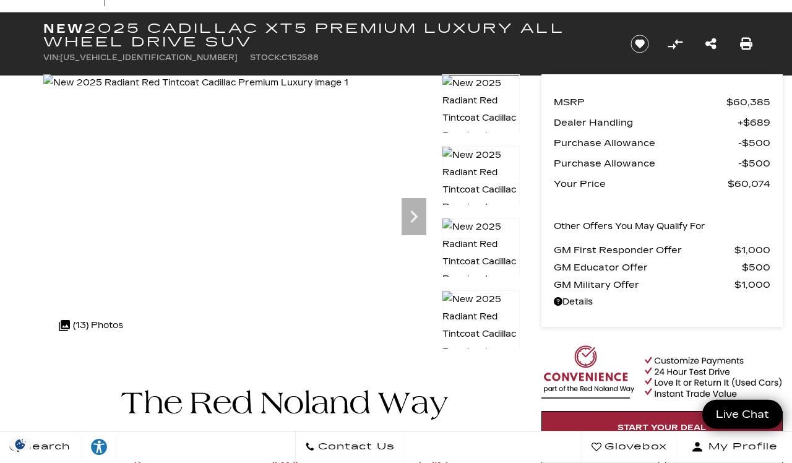
scroll to position [54, 0]
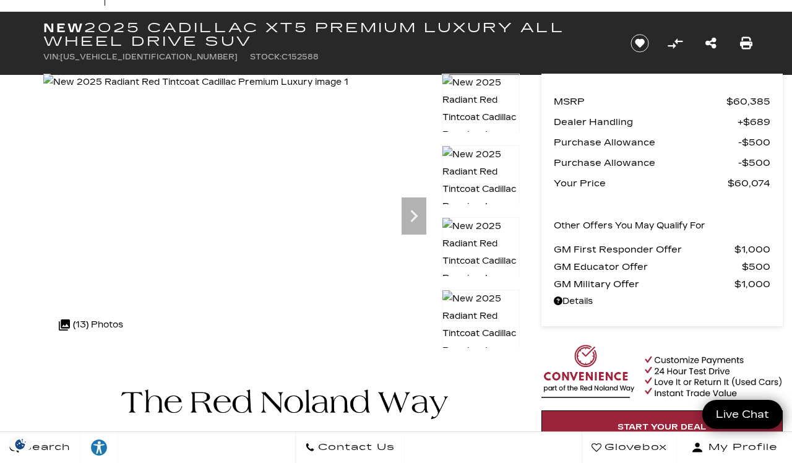
click at [406, 217] on icon "Next" at bounding box center [413, 216] width 25 height 25
click at [407, 221] on icon "Next" at bounding box center [413, 216] width 25 height 25
click at [411, 218] on icon "Next" at bounding box center [413, 216] width 25 height 25
click at [415, 228] on icon "Next" at bounding box center [413, 216] width 25 height 25
click at [419, 217] on icon "Next" at bounding box center [413, 216] width 25 height 25
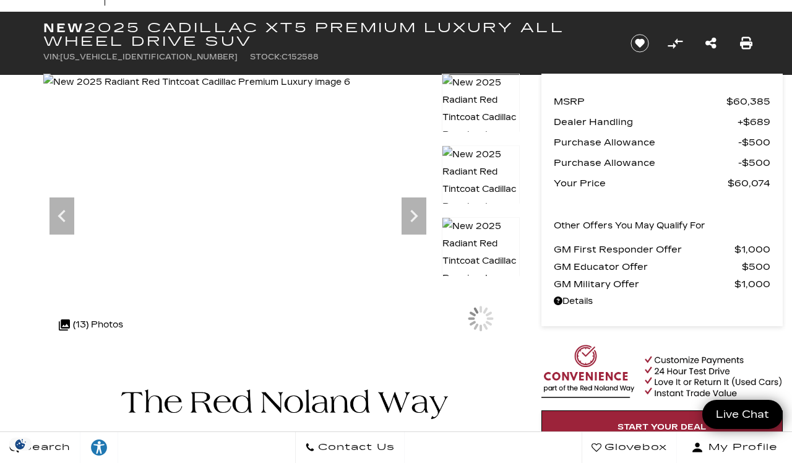
click at [424, 223] on icon "Next" at bounding box center [413, 216] width 25 height 25
click at [417, 227] on icon "Next" at bounding box center [413, 216] width 25 height 25
click at [410, 226] on icon "Next" at bounding box center [413, 216] width 25 height 25
click at [416, 228] on icon "Next" at bounding box center [413, 216] width 25 height 25
click at [418, 221] on icon "Next" at bounding box center [413, 216] width 25 height 25
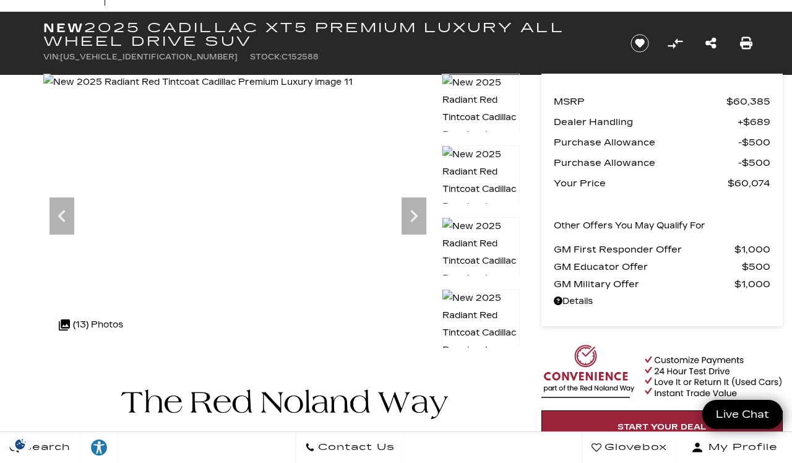
click at [415, 223] on icon "Next" at bounding box center [413, 216] width 25 height 25
click at [415, 217] on icon "Next" at bounding box center [413, 216] width 7 height 12
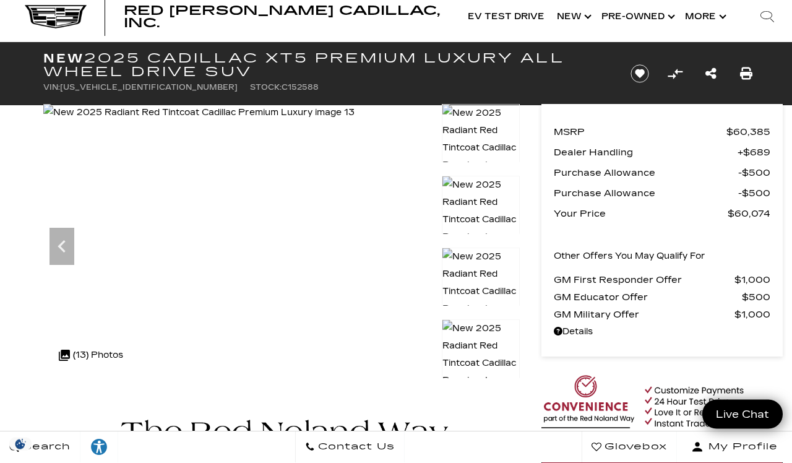
scroll to position [0, 0]
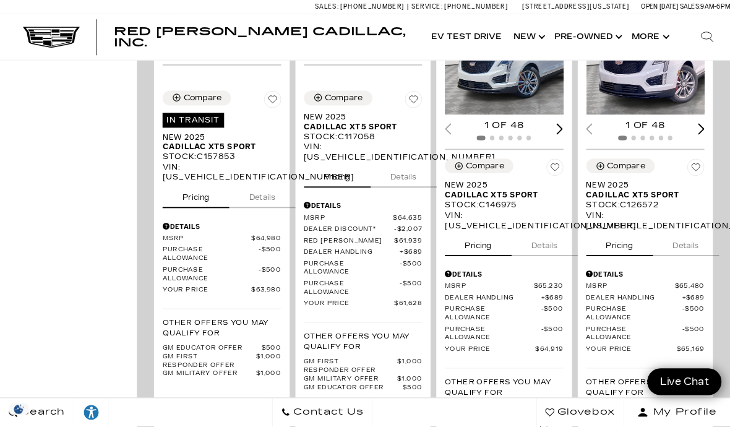
scroll to position [656, 0]
